Goal: Transaction & Acquisition: Purchase product/service

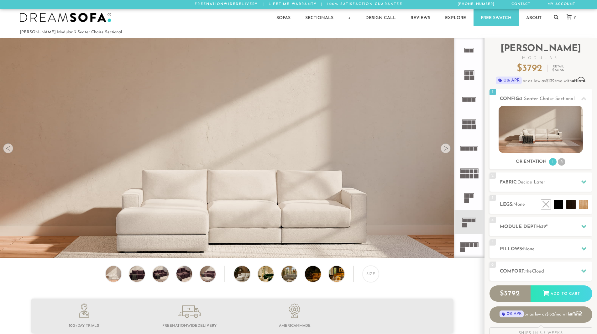
scroll to position [7343, 593]
click at [582, 203] on li at bounding box center [570, 191] width 38 height 38
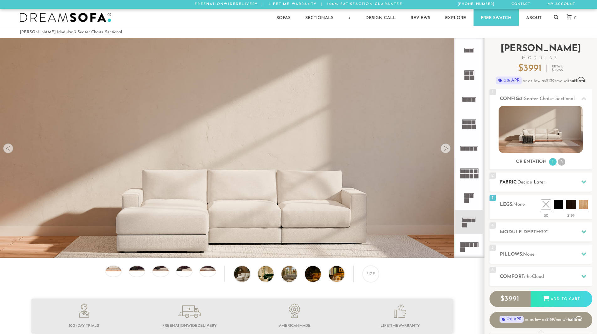
click at [551, 181] on h2 "Fabric: Decide Later" at bounding box center [546, 182] width 93 height 7
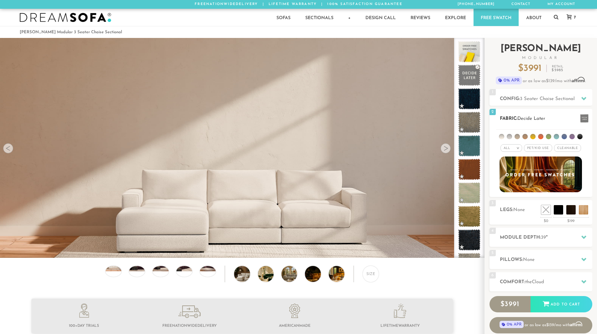
click at [515, 147] on div "All >" at bounding box center [512, 148] width 22 height 8
click at [554, 136] on li at bounding box center [556, 136] width 5 height 5
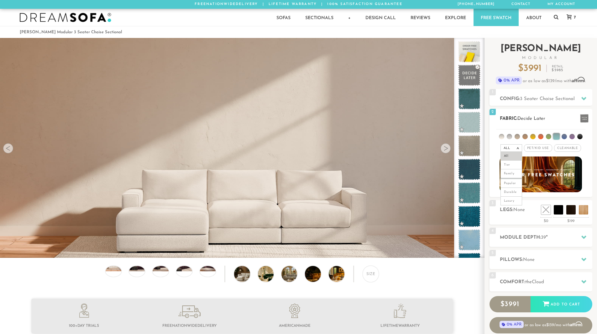
click at [514, 202] on li "Luxury" at bounding box center [512, 201] width 22 height 9
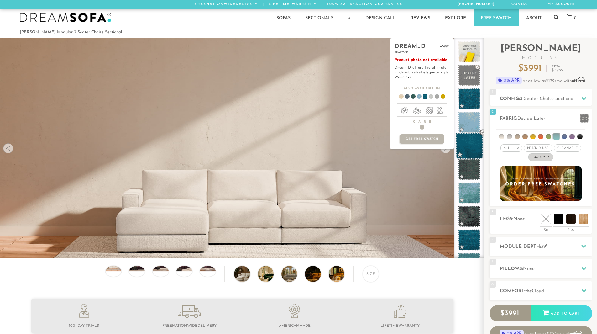
click at [472, 146] on span at bounding box center [470, 146] width 28 height 27
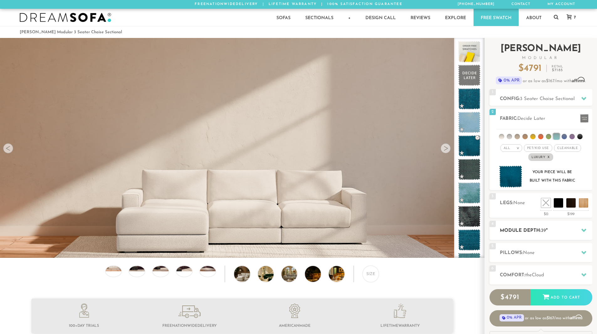
click at [552, 232] on h2 "Module Depth: 39 "" at bounding box center [546, 230] width 93 height 7
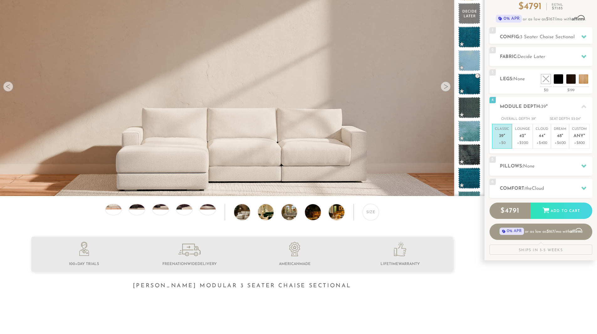
scroll to position [63, 0]
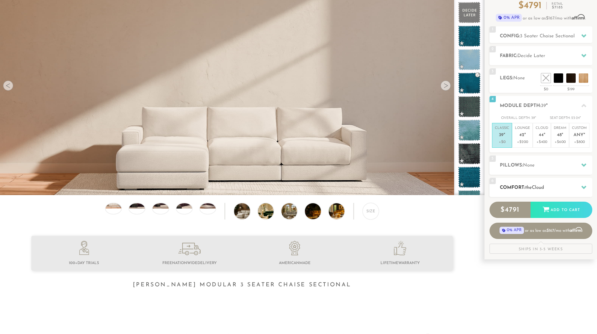
click at [548, 182] on div "6 Comfort: the Cloud soft" at bounding box center [541, 187] width 103 height 19
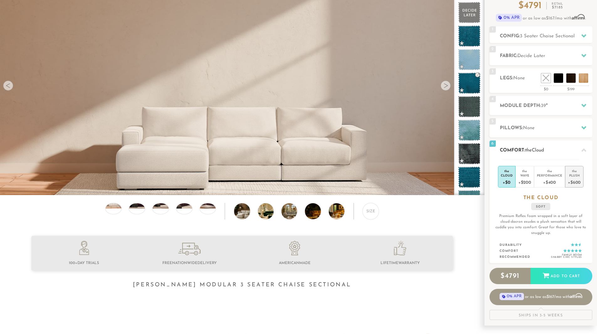
click at [575, 178] on div "+$600" at bounding box center [574, 181] width 13 height 9
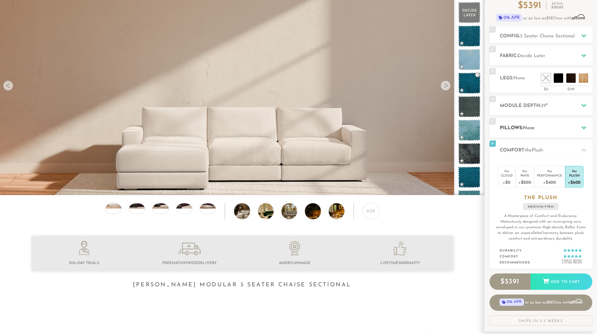
click at [530, 128] on span "None" at bounding box center [529, 128] width 12 height 5
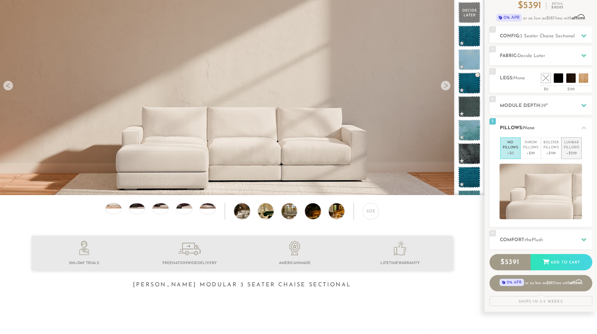
click at [571, 150] on p "Lumbar Pillows" at bounding box center [571, 145] width 15 height 10
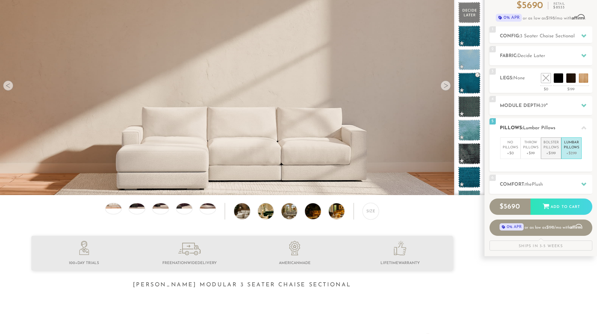
click at [552, 150] on p "Bolster Pillows" at bounding box center [551, 145] width 15 height 10
click at [535, 151] on p "+$99" at bounding box center [530, 154] width 15 height 6
click at [510, 149] on p "No Pillows" at bounding box center [510, 145] width 15 height 10
click at [569, 104] on h2 "Module Depth: 39 "" at bounding box center [546, 105] width 93 height 7
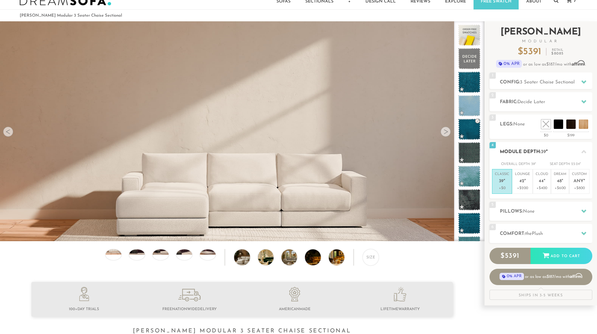
scroll to position [0, 0]
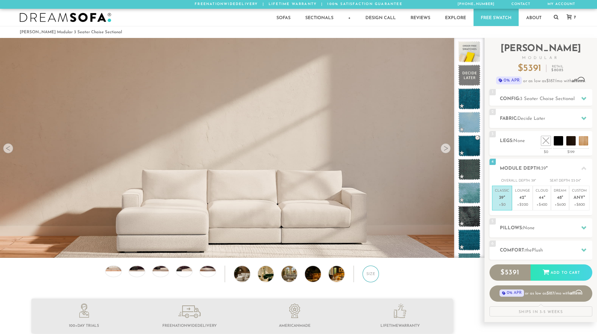
click at [371, 275] on div "Size" at bounding box center [371, 274] width 16 height 16
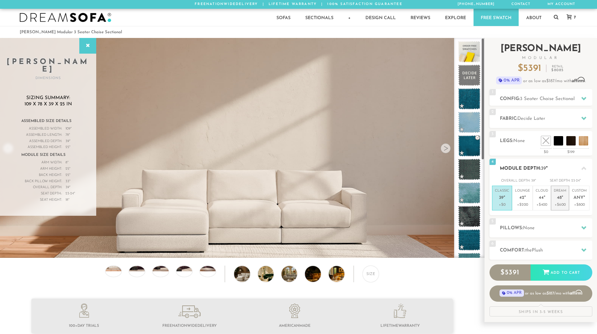
click at [557, 200] on span "48" at bounding box center [559, 197] width 5 height 5
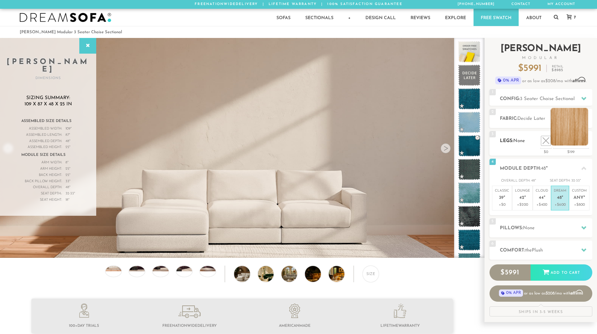
click at [579, 140] on li at bounding box center [570, 127] width 38 height 38
click at [579, 138] on li at bounding box center [570, 127] width 38 height 38
click at [576, 137] on li at bounding box center [570, 127] width 38 height 38
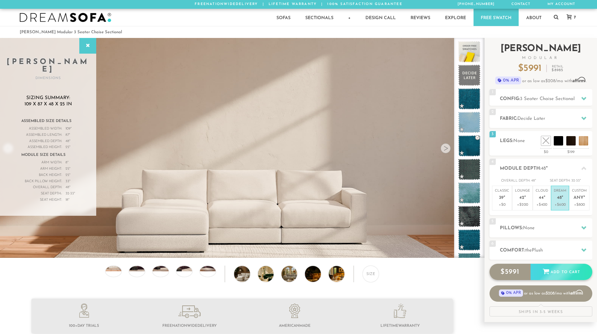
click at [557, 271] on div "Add to Cart" at bounding box center [562, 272] width 62 height 17
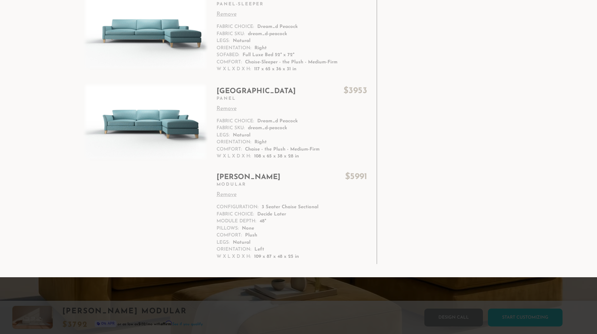
scroll to position [505, 0]
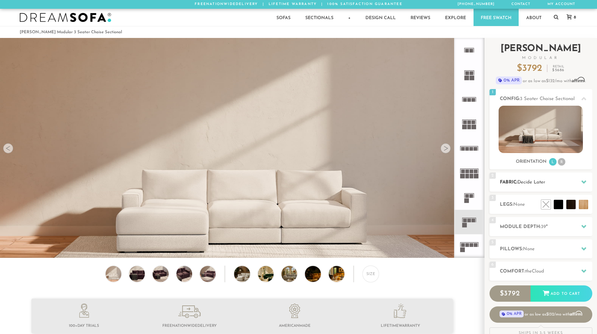
click at [532, 183] on span "Decide Later" at bounding box center [532, 182] width 28 height 5
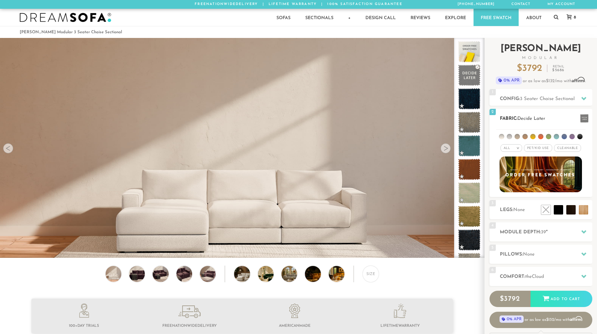
click at [516, 149] on em ">" at bounding box center [518, 147] width 5 height 3
click at [557, 136] on li at bounding box center [556, 136] width 5 height 5
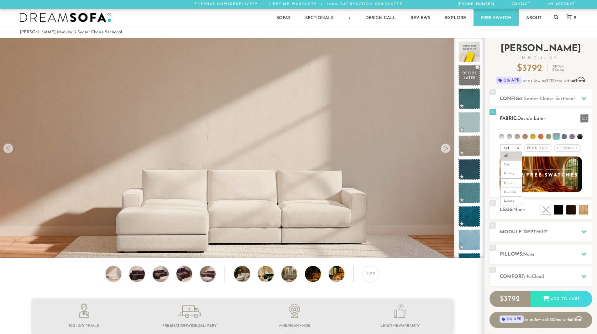
click at [511, 165] on li "Tier" at bounding box center [512, 165] width 22 height 9
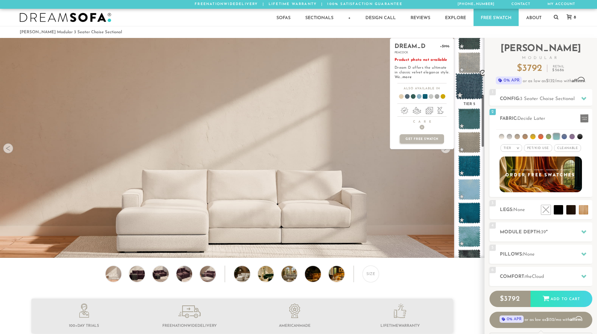
scroll to position [237, 0]
click at [463, 215] on span at bounding box center [470, 213] width 28 height 27
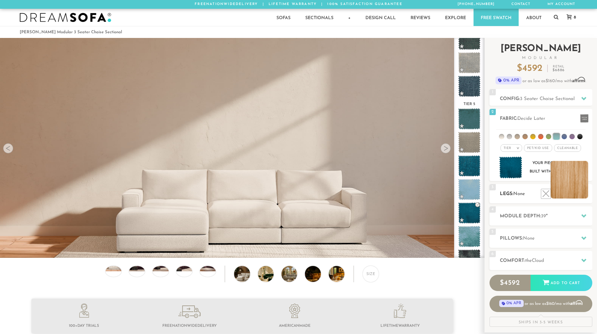
click at [584, 192] on li at bounding box center [570, 180] width 38 height 38
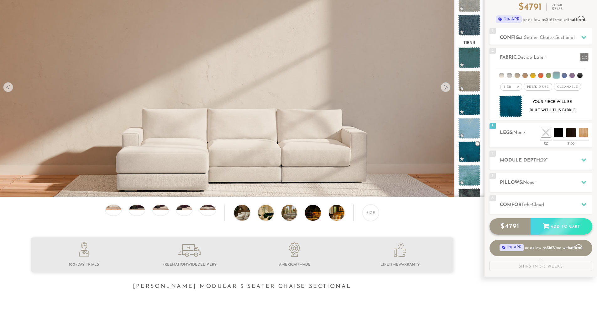
scroll to position [63, 0]
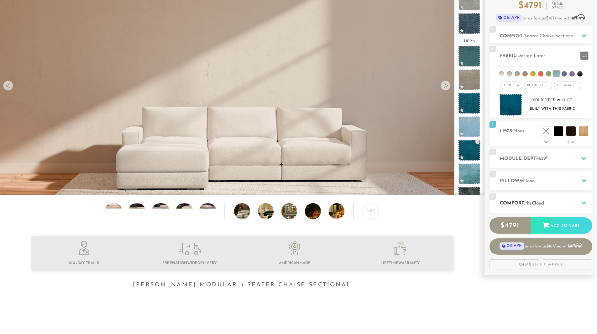
click at [550, 204] on h2 "Comfort: the Cloud" at bounding box center [546, 203] width 93 height 7
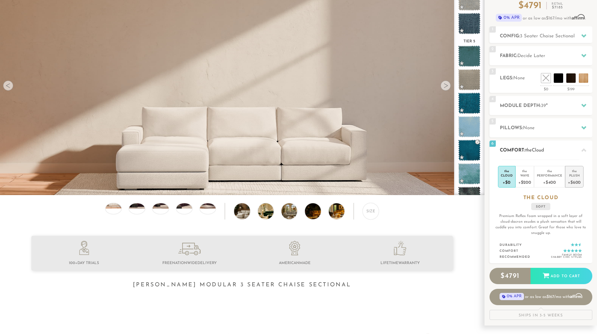
click at [573, 181] on div "+$600" at bounding box center [574, 181] width 13 height 9
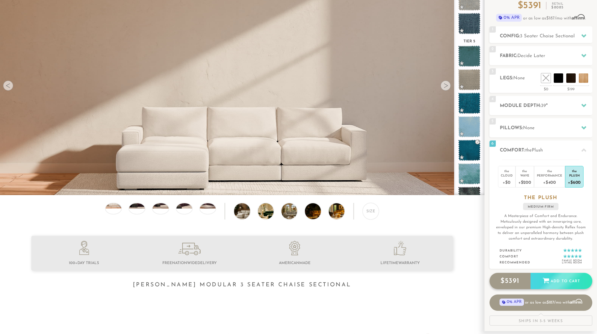
click at [558, 278] on div "Add to Cart" at bounding box center [562, 281] width 62 height 17
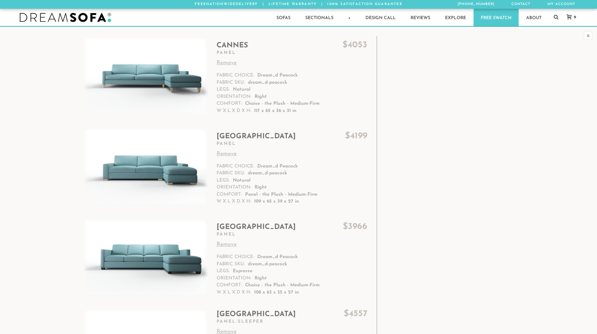
click at [574, 15] on link "9" at bounding box center [570, 17] width 19 height 6
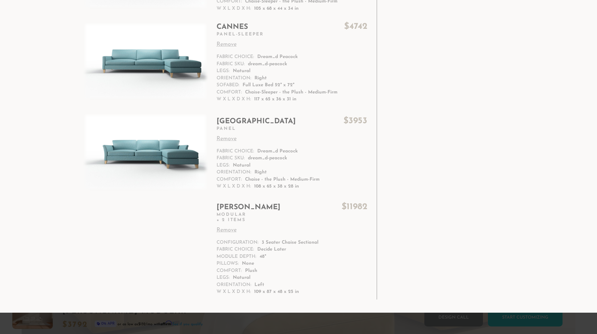
scroll to position [468, 0]
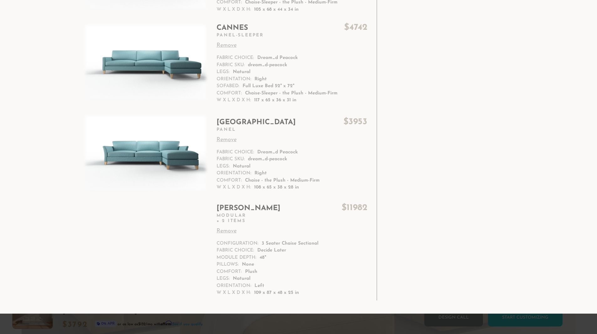
click at [229, 229] on link "Remove" at bounding box center [292, 231] width 151 height 8
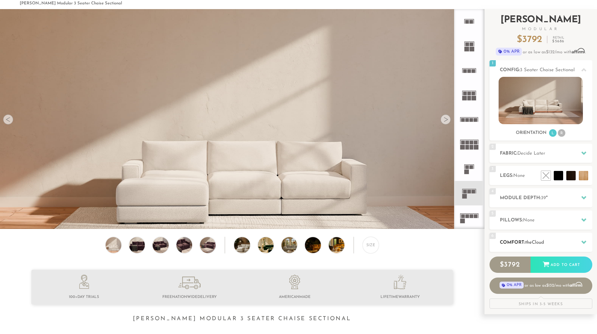
scroll to position [28, 0]
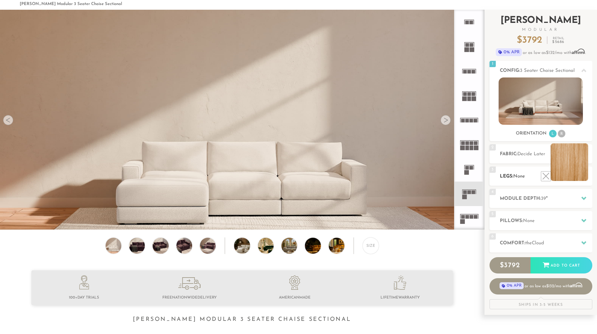
click at [583, 177] on li at bounding box center [570, 162] width 38 height 38
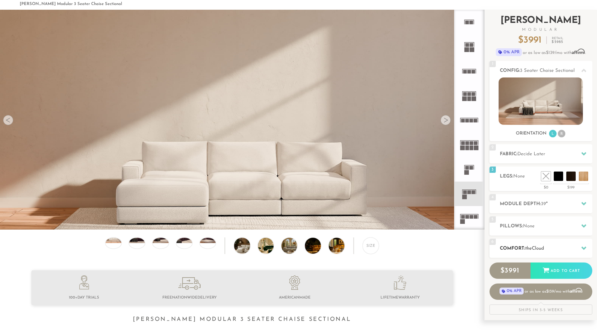
click at [544, 246] on span "Cloud" at bounding box center [538, 248] width 12 height 5
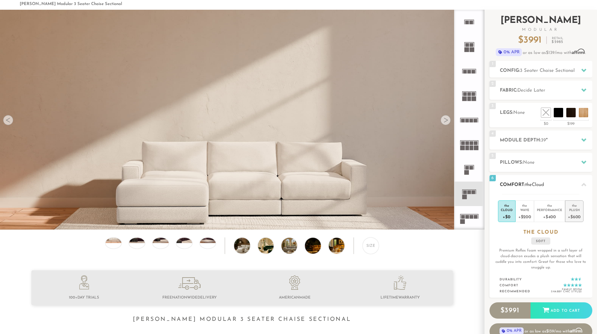
click at [575, 213] on div "+$600" at bounding box center [574, 216] width 13 height 9
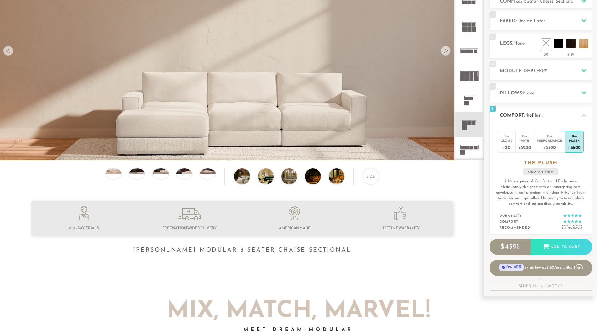
scroll to position [100, 0]
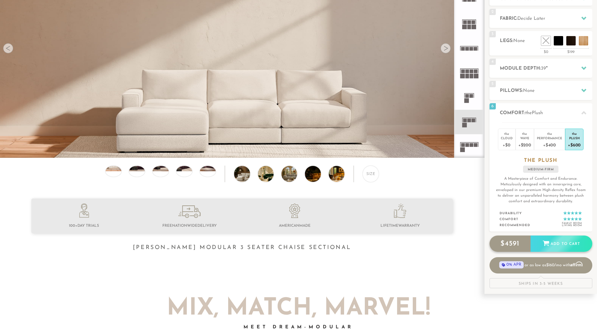
click at [560, 244] on div "Add to Cart" at bounding box center [562, 243] width 62 height 17
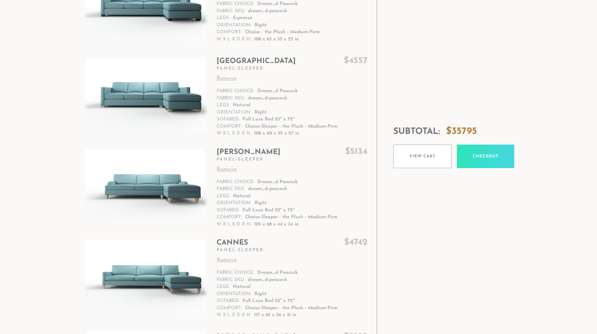
scroll to position [260, 0]
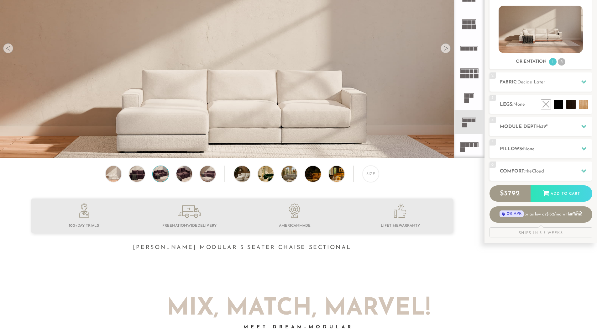
click at [157, 175] on img at bounding box center [160, 174] width 19 height 16
click at [445, 50] on div at bounding box center [446, 48] width 10 height 10
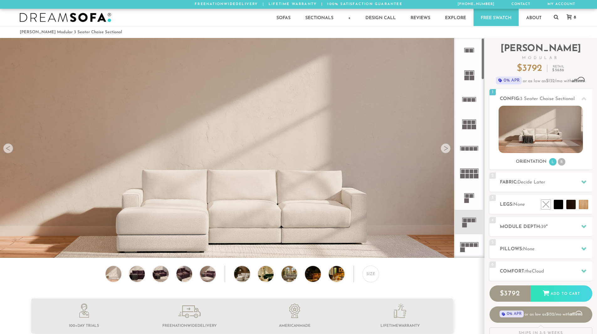
click at [446, 150] on div at bounding box center [446, 148] width 10 height 10
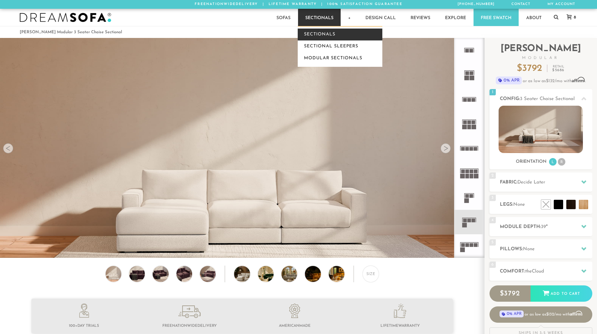
click at [322, 33] on link "Sectionals" at bounding box center [340, 35] width 85 height 12
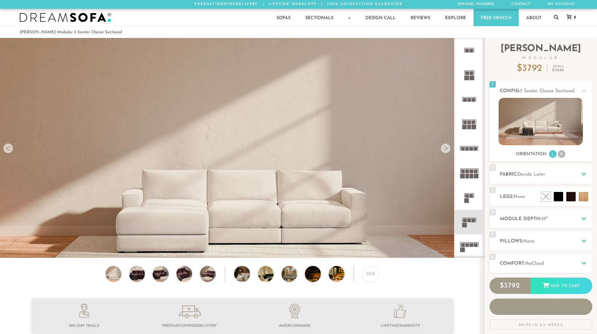
scroll to position [7343, 593]
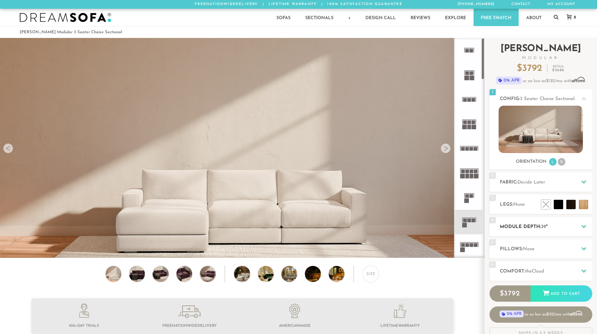
click at [544, 228] on span "39" at bounding box center [543, 227] width 5 height 5
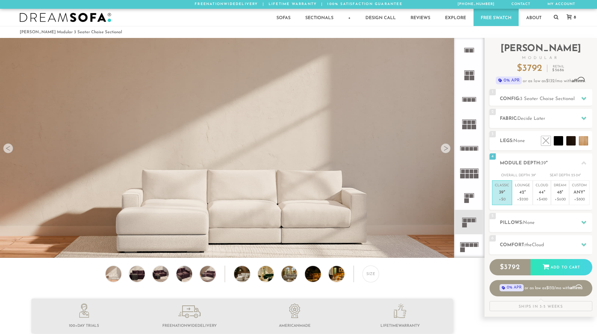
click at [445, 148] on div at bounding box center [446, 148] width 10 height 10
click at [445, 151] on div at bounding box center [446, 148] width 10 height 10
click at [289, 276] on img at bounding box center [296, 274] width 28 height 16
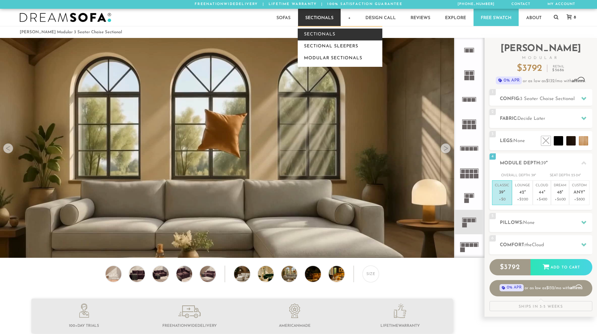
click at [323, 35] on link "Sectionals" at bounding box center [340, 35] width 85 height 12
